Goal: Find specific page/section: Find specific page/section

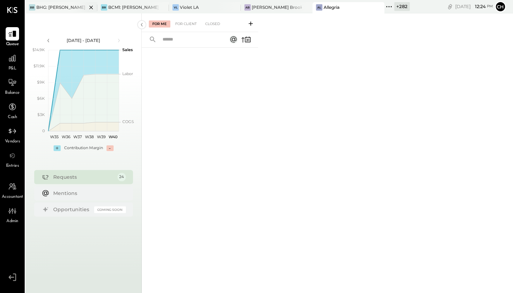
click at [92, 8] on icon at bounding box center [91, 7] width 9 height 8
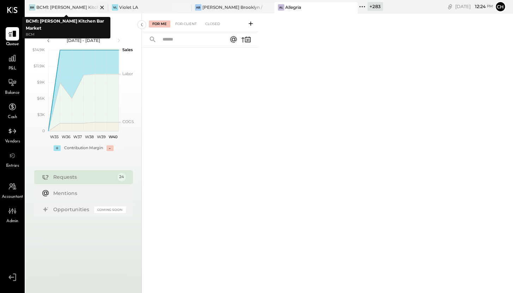
click at [101, 4] on icon at bounding box center [102, 7] width 9 height 8
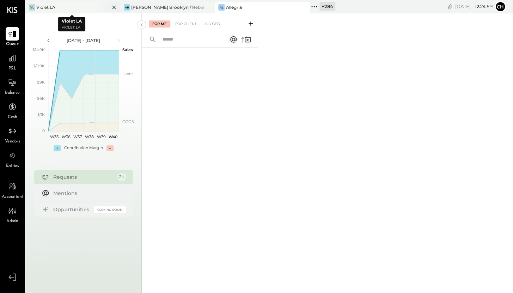
click at [112, 7] on icon at bounding box center [114, 8] width 4 height 4
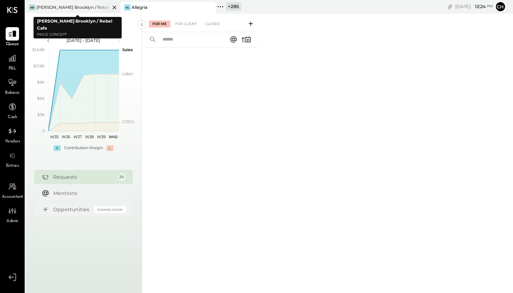
click at [112, 6] on icon at bounding box center [114, 7] width 9 height 8
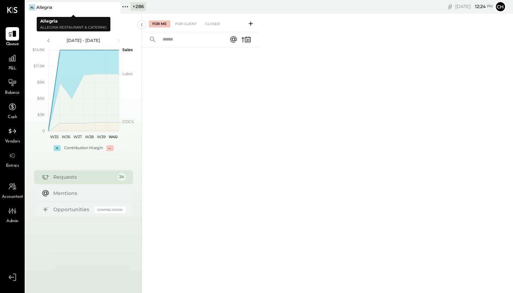
click at [112, 6] on icon at bounding box center [114, 7] width 9 height 8
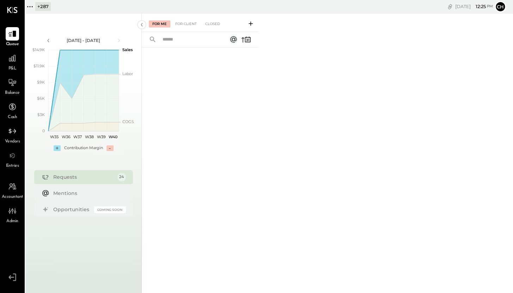
click at [33, 6] on icon at bounding box center [29, 6] width 9 height 9
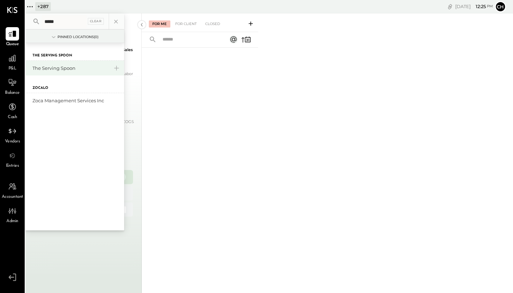
type input "*****"
click at [70, 72] on div "The Serving Spoon" at bounding box center [74, 68] width 99 height 15
click at [70, 71] on div "The Serving Spoon" at bounding box center [74, 68] width 99 height 15
click at [69, 68] on div "The Serving Spoon" at bounding box center [70, 68] width 76 height 7
